Goal: Check status: Check status

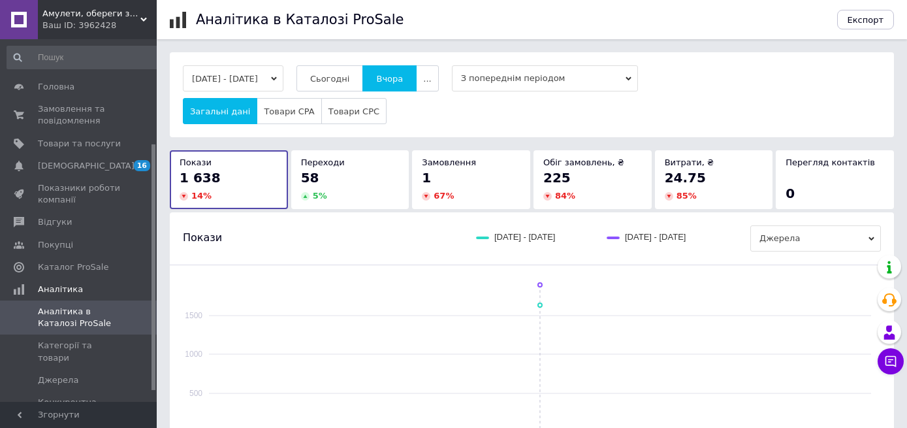
click at [352, 72] on button "Сьогодні" at bounding box center [329, 78] width 67 height 26
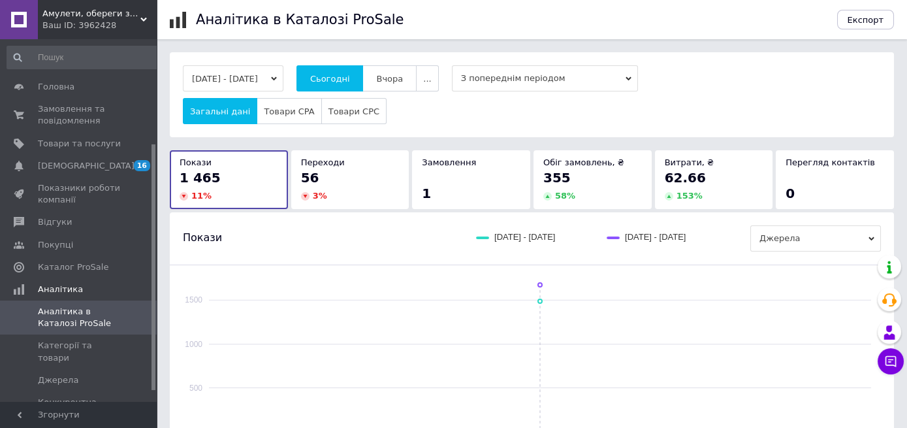
scroll to position [154, 0]
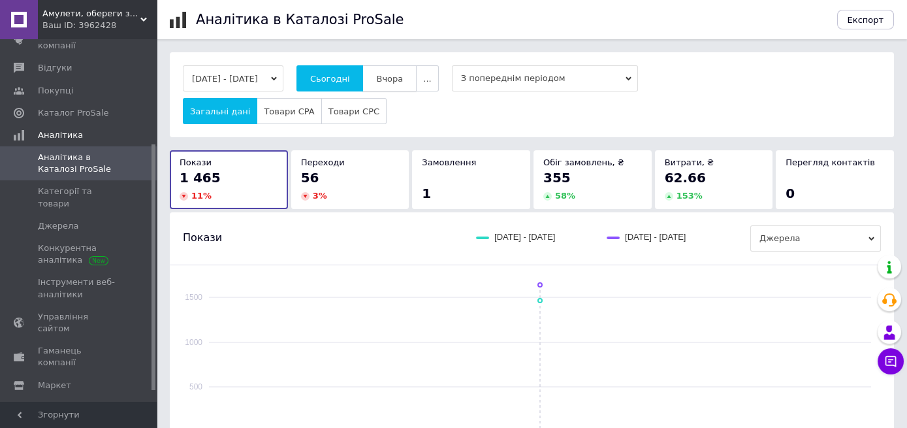
drag, startPoint x: 385, startPoint y: 74, endPoint x: 416, endPoint y: 75, distance: 31.4
click at [383, 74] on button "Вчора" at bounding box center [389, 78] width 54 height 26
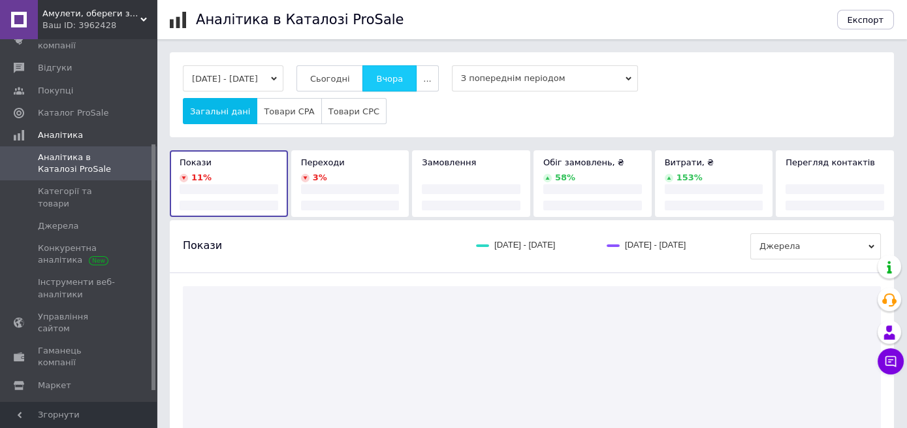
click at [403, 75] on span "Вчора" at bounding box center [389, 79] width 27 height 10
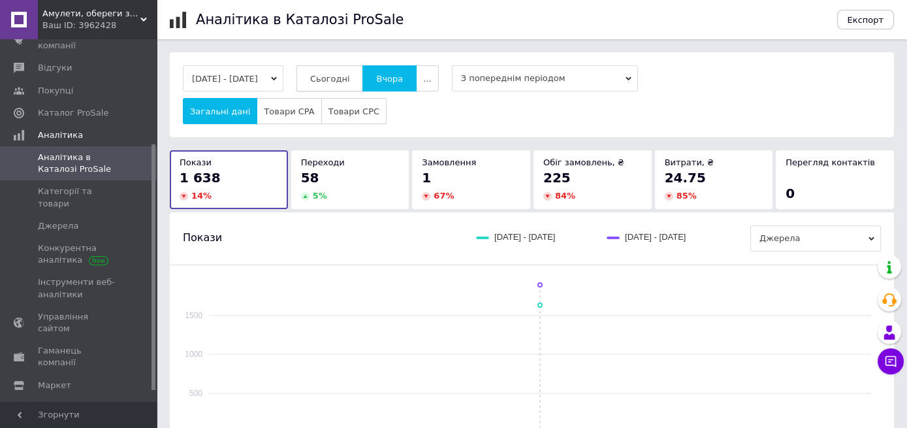
click at [342, 72] on button "Сьогодні" at bounding box center [329, 78] width 67 height 26
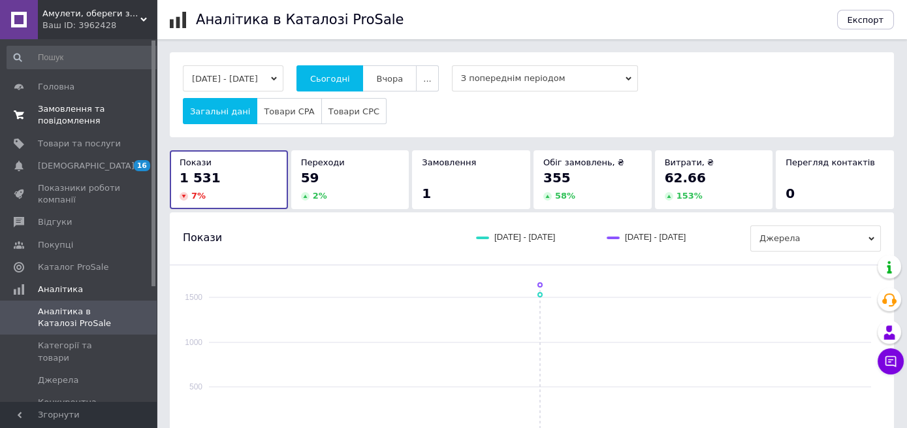
click at [82, 116] on span "Замовлення та повідомлення" at bounding box center [79, 115] width 83 height 24
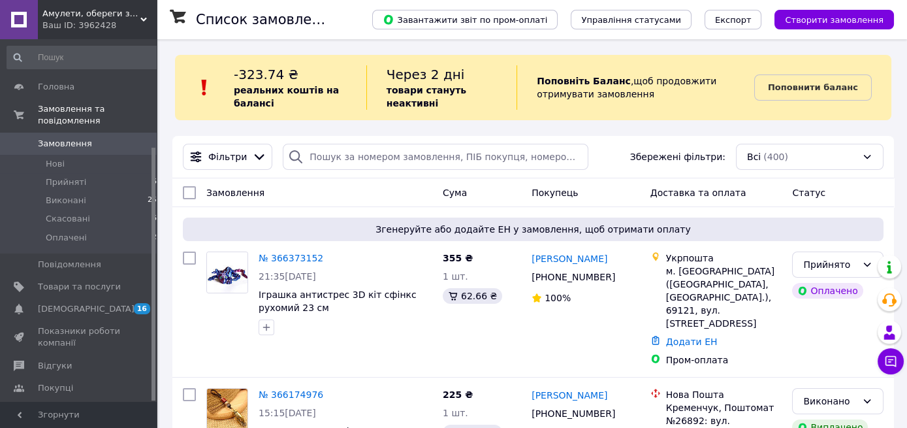
scroll to position [154, 0]
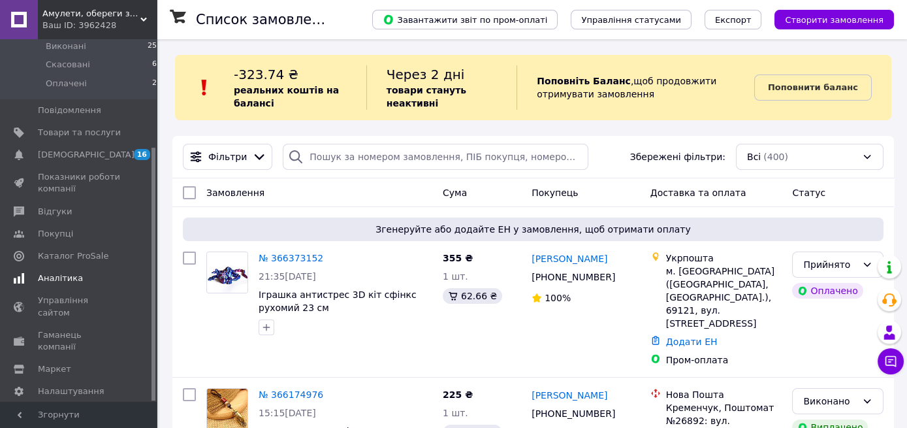
click at [65, 272] on span "Аналітика" at bounding box center [60, 278] width 45 height 12
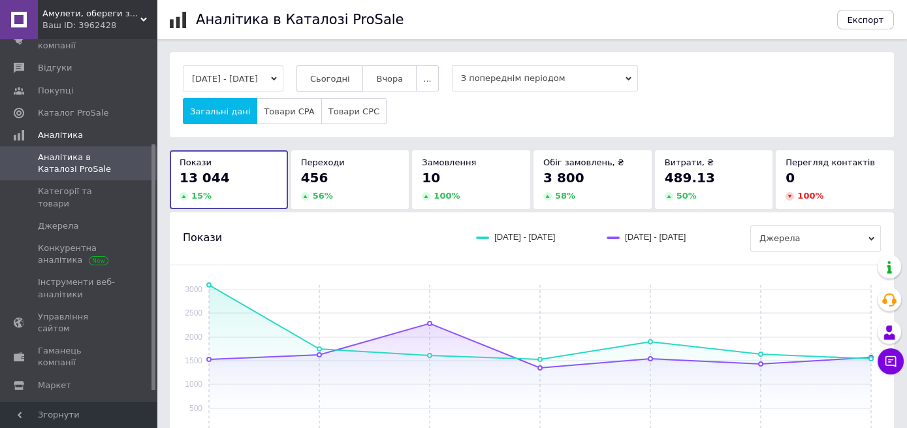
click at [345, 76] on span "Сьогодні" at bounding box center [330, 79] width 40 height 10
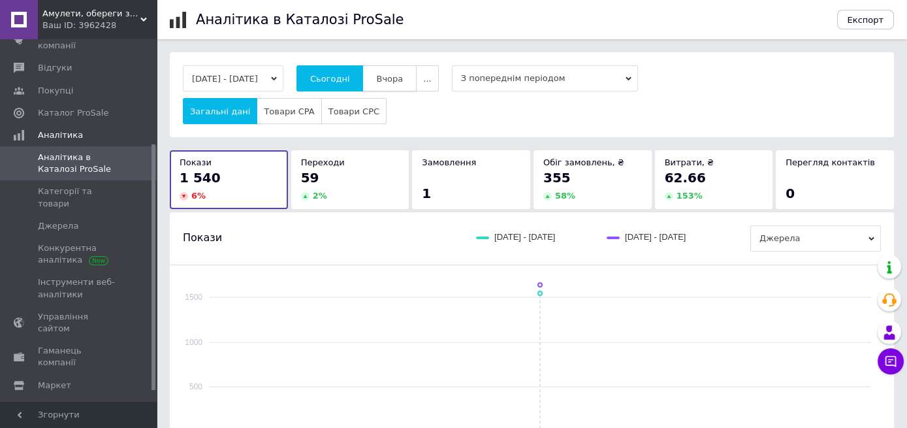
click at [403, 84] on span "Вчора" at bounding box center [389, 79] width 27 height 10
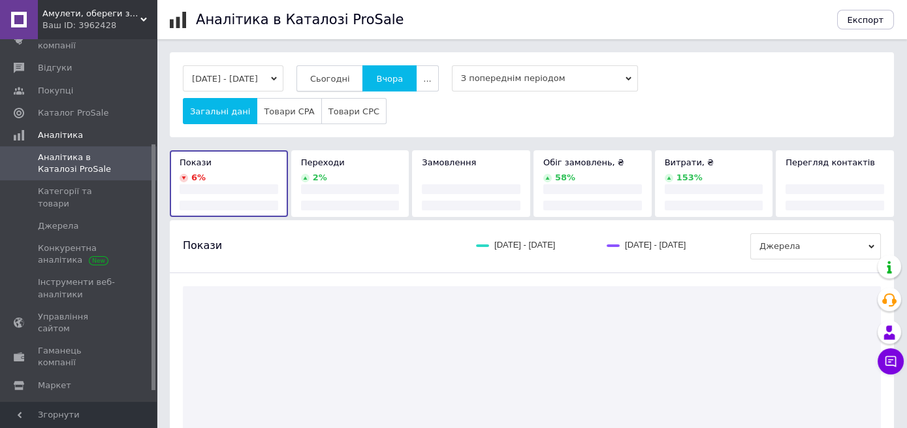
click at [335, 72] on button "Сьогодні" at bounding box center [329, 78] width 67 height 26
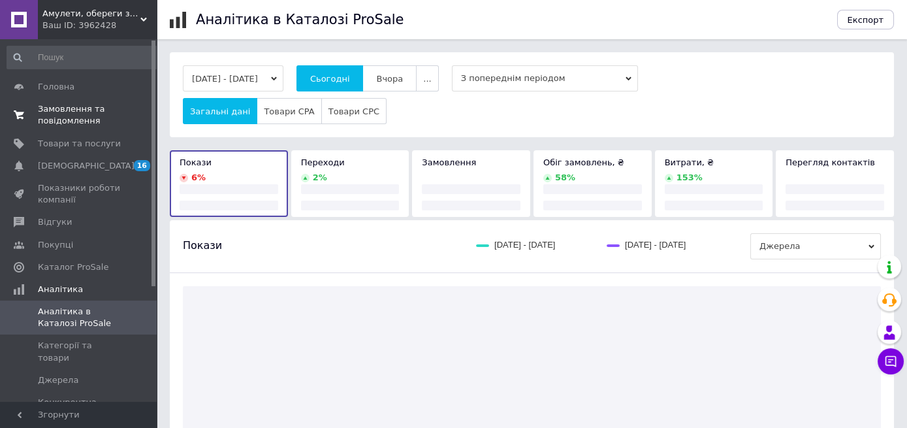
click at [61, 110] on span "Замовлення та повідомлення" at bounding box center [79, 115] width 83 height 24
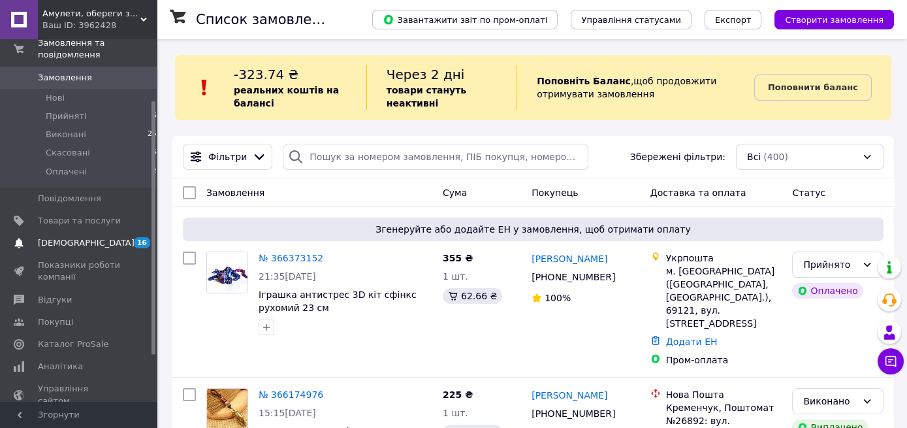
scroll to position [154, 0]
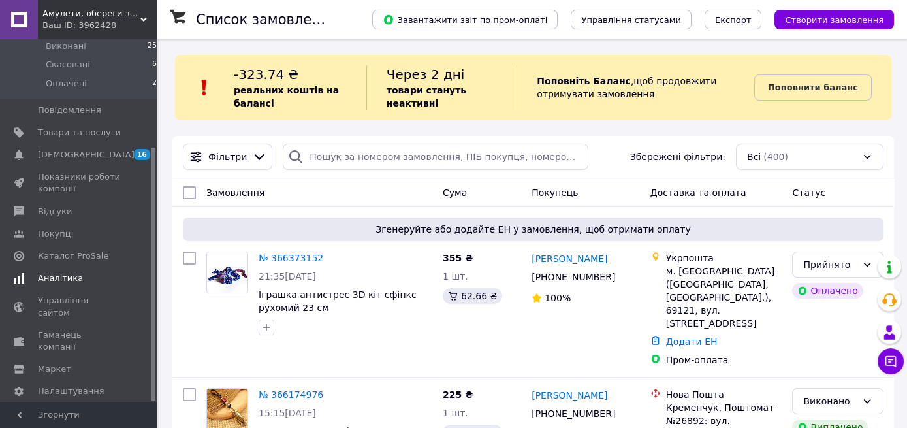
click at [54, 272] on span "Аналітика" at bounding box center [60, 278] width 45 height 12
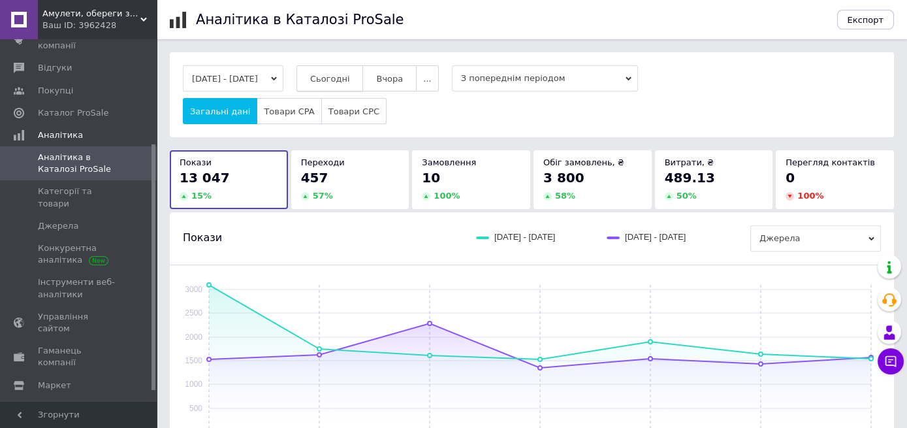
click at [349, 75] on span "Сьогодні" at bounding box center [330, 79] width 40 height 10
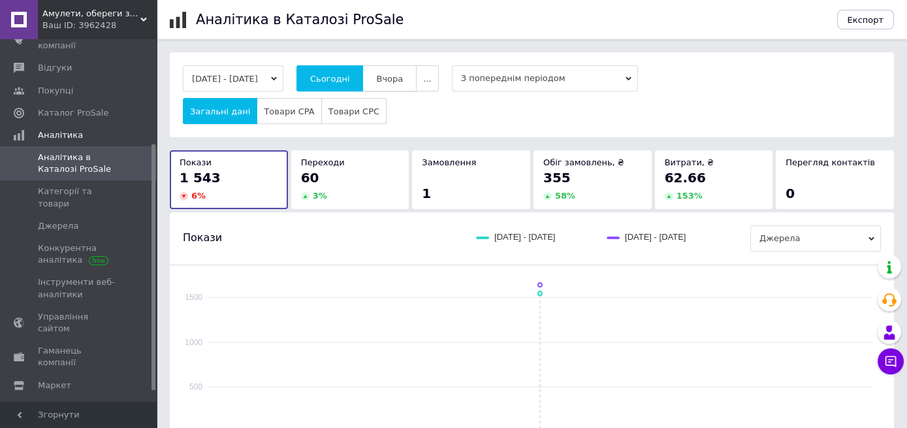
click at [403, 76] on span "Вчора" at bounding box center [389, 79] width 27 height 10
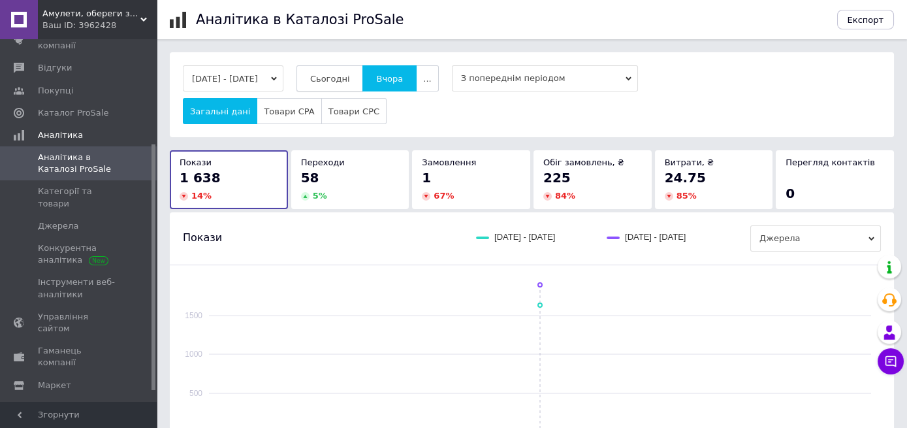
click at [350, 76] on span "Сьогодні" at bounding box center [330, 79] width 40 height 10
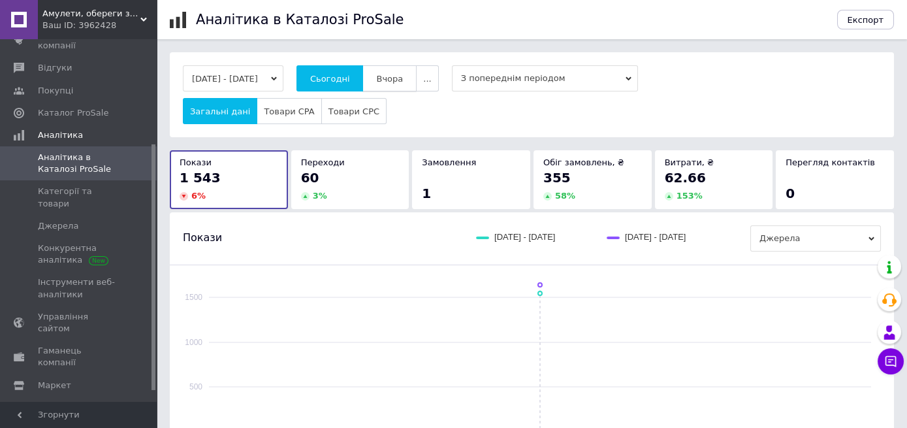
click at [401, 79] on span "Вчора" at bounding box center [389, 79] width 27 height 10
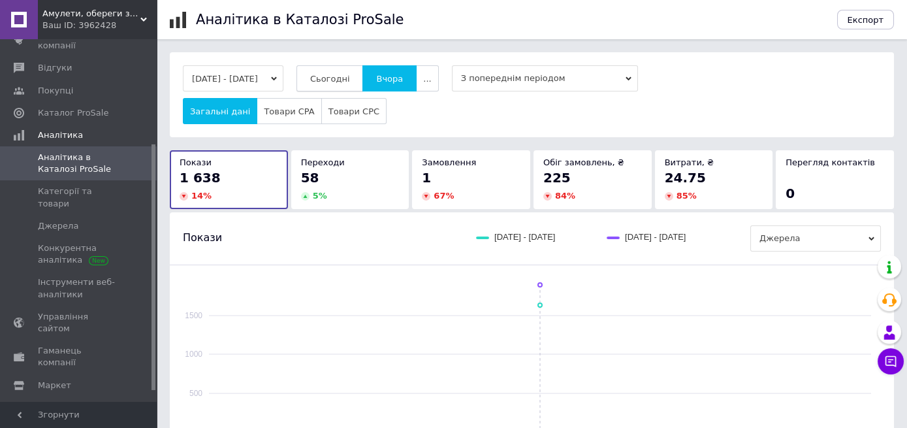
click at [347, 76] on span "Сьогодні" at bounding box center [330, 79] width 40 height 10
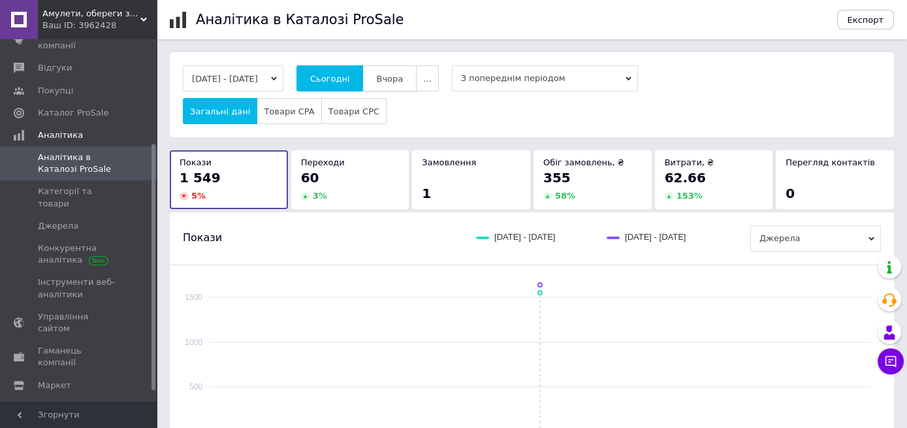
click at [403, 74] on span "Вчора" at bounding box center [389, 79] width 27 height 10
click at [342, 76] on span "Сьогодні" at bounding box center [330, 79] width 40 height 10
click at [401, 78] on span "Вчора" at bounding box center [389, 79] width 27 height 10
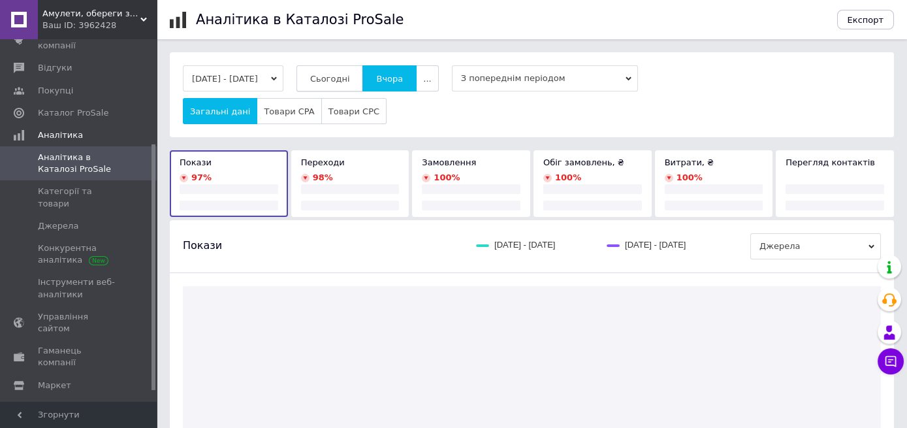
click at [341, 74] on span "Сьогодні" at bounding box center [330, 79] width 40 height 10
